Goal: Register for event/course

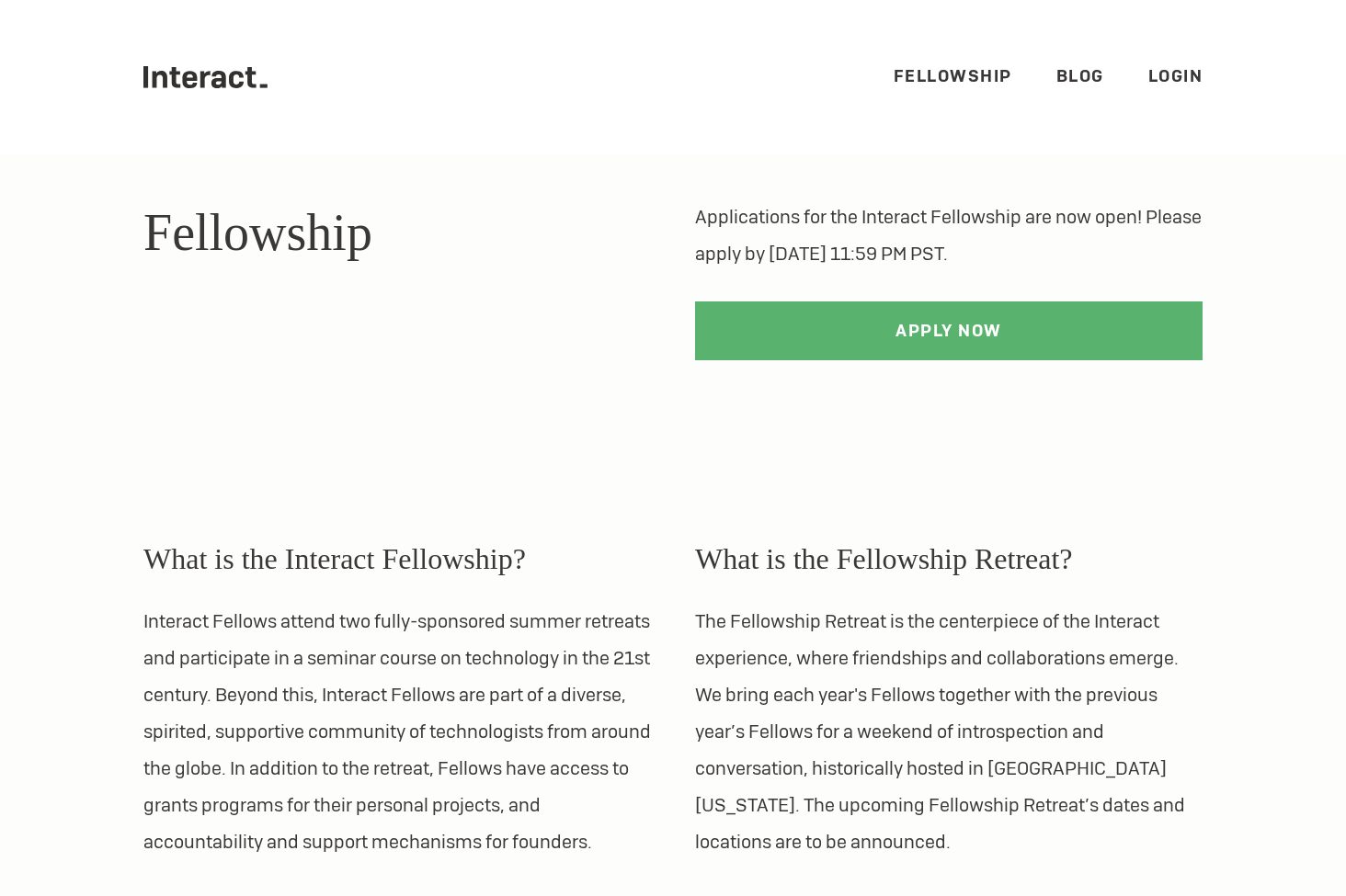
click at [214, 79] on icon at bounding box center [218, 79] width 14 height 17
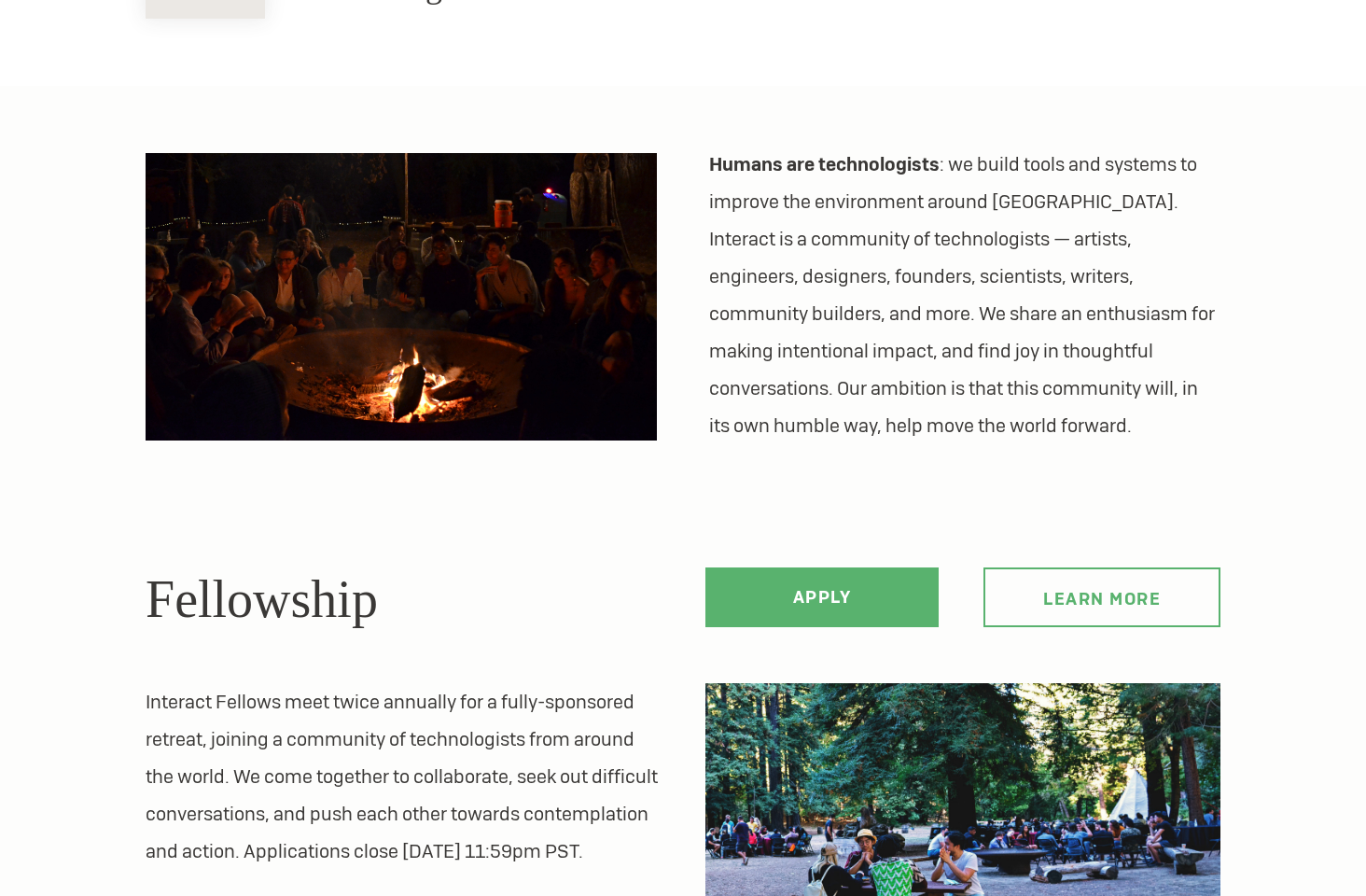
scroll to position [528, 0]
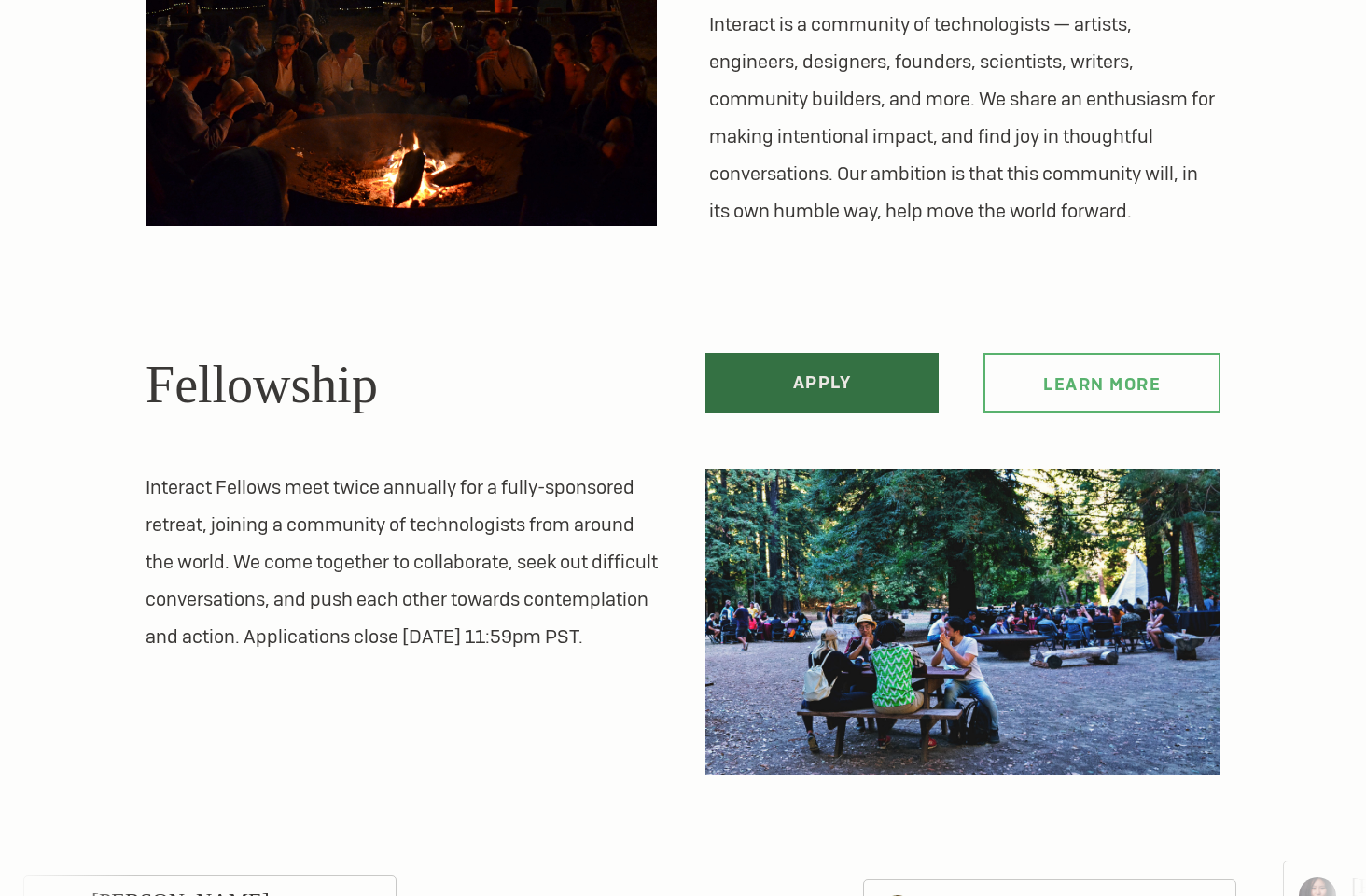
click at [796, 370] on link "Apply" at bounding box center [822, 383] width 233 height 60
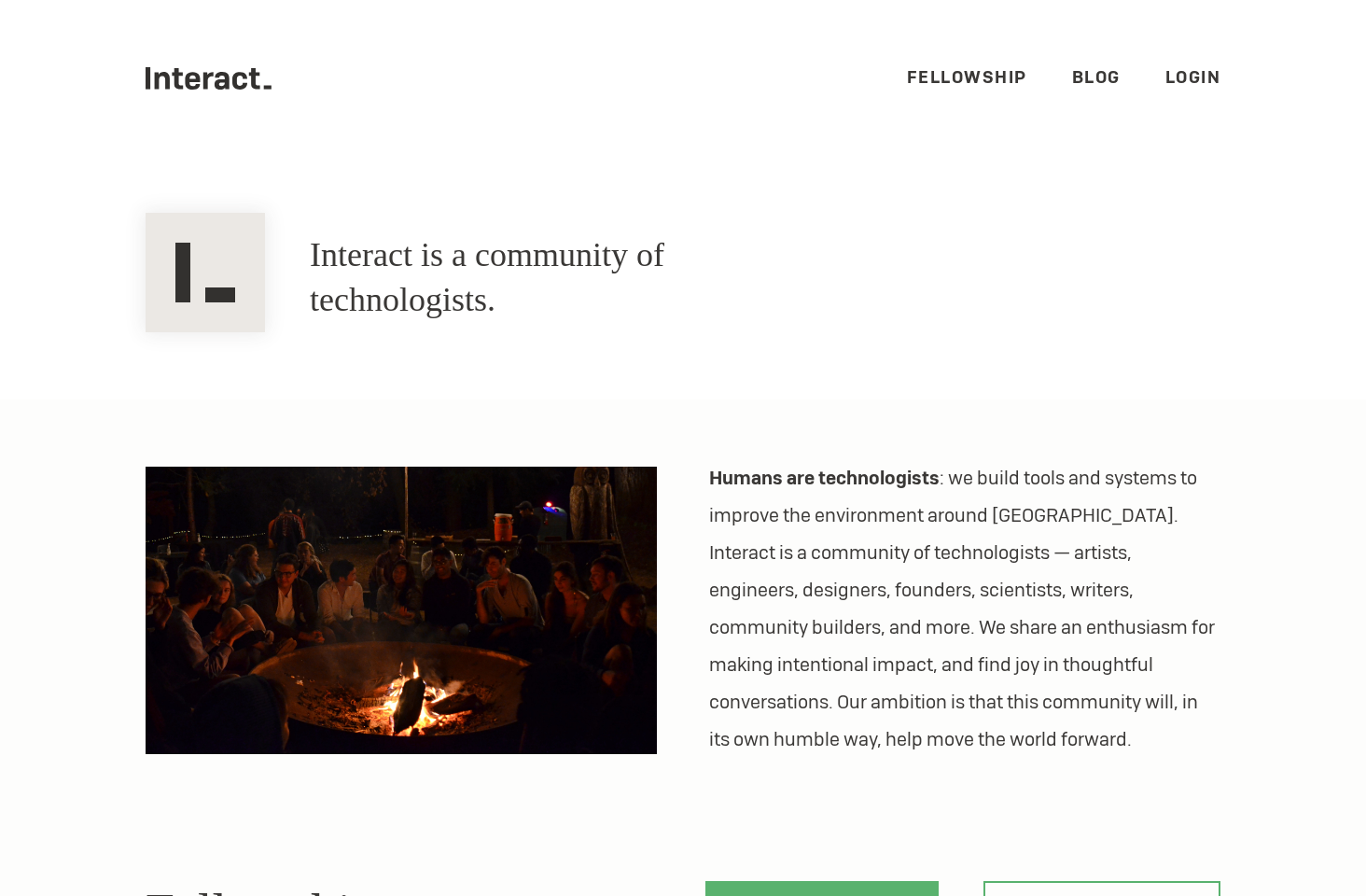
click at [972, 78] on link "Fellowship" at bounding box center [967, 77] width 121 height 21
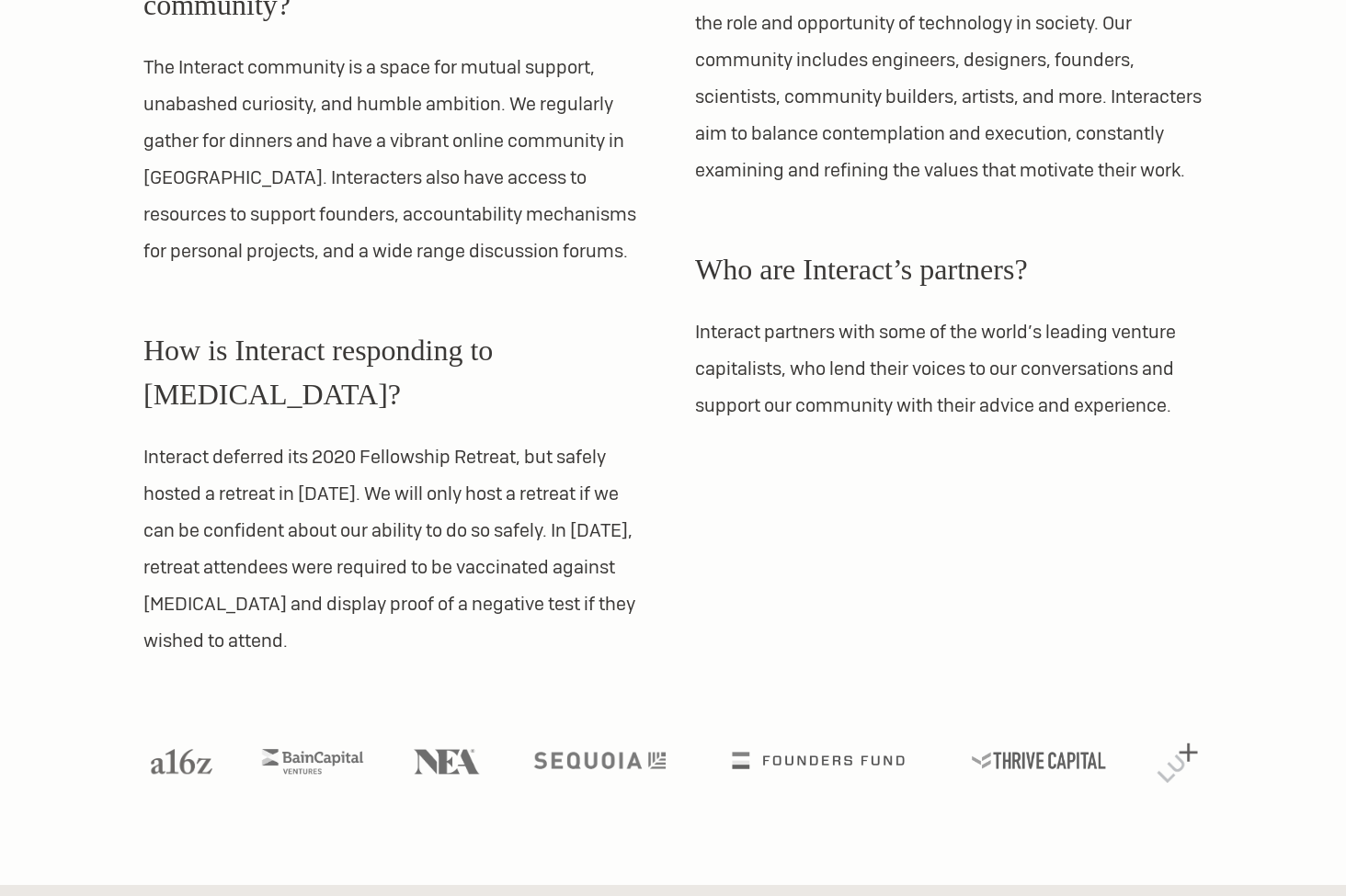
scroll to position [1852, 0]
